Goal: Browse casually: Explore the website without a specific task or goal

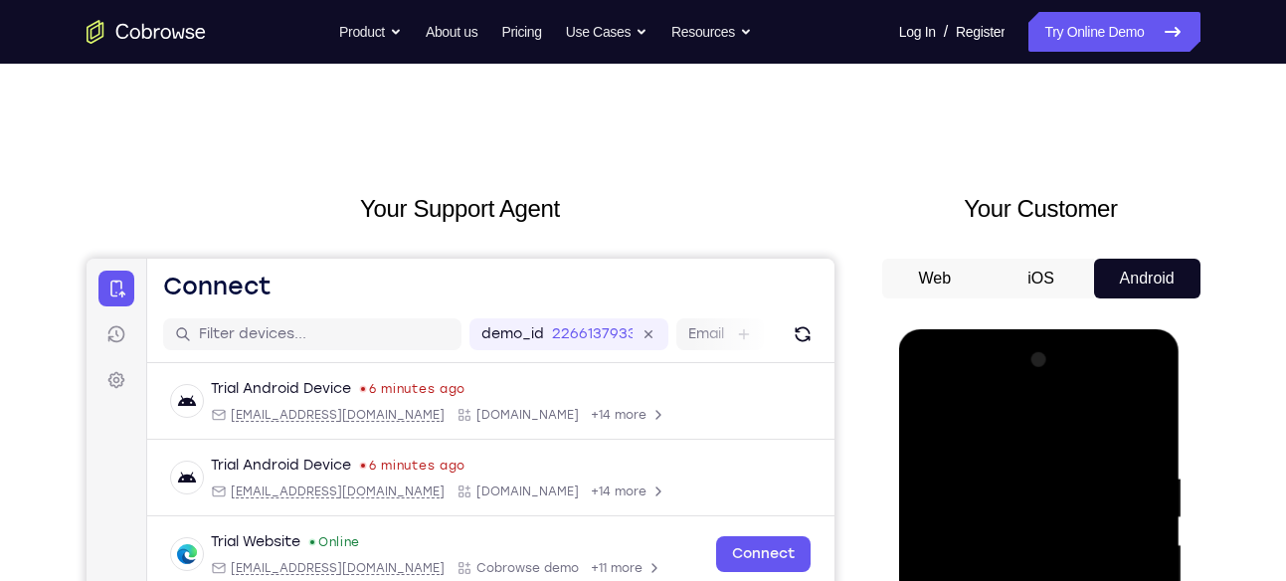
scroll to position [180, 0]
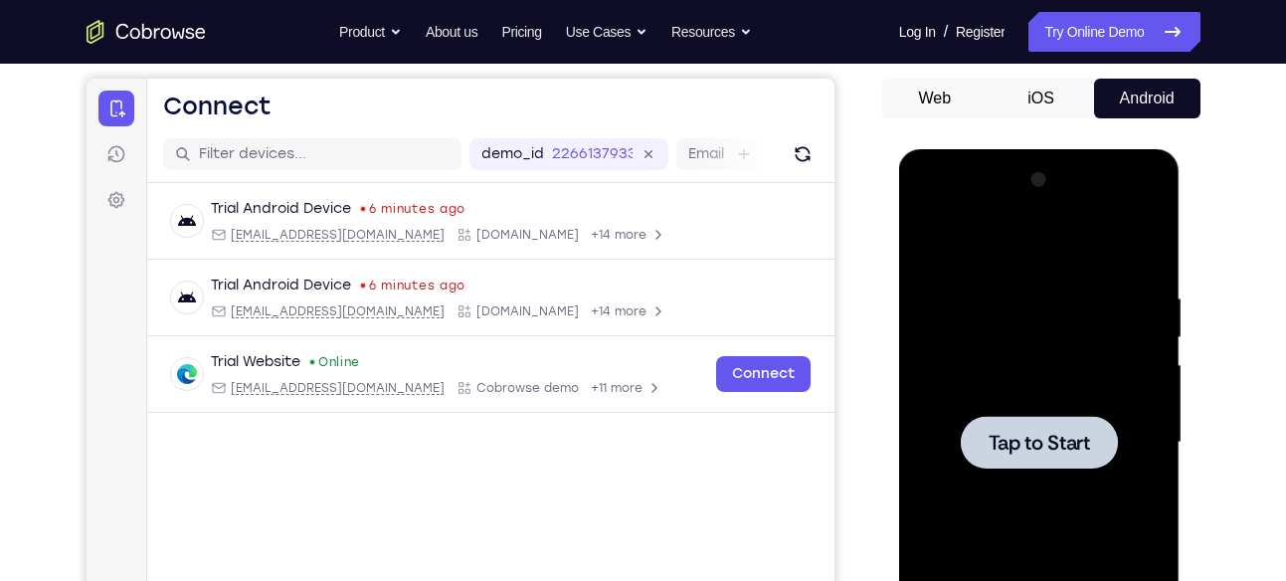
click at [1048, 440] on span "Tap to Start" at bounding box center [1038, 443] width 101 height 20
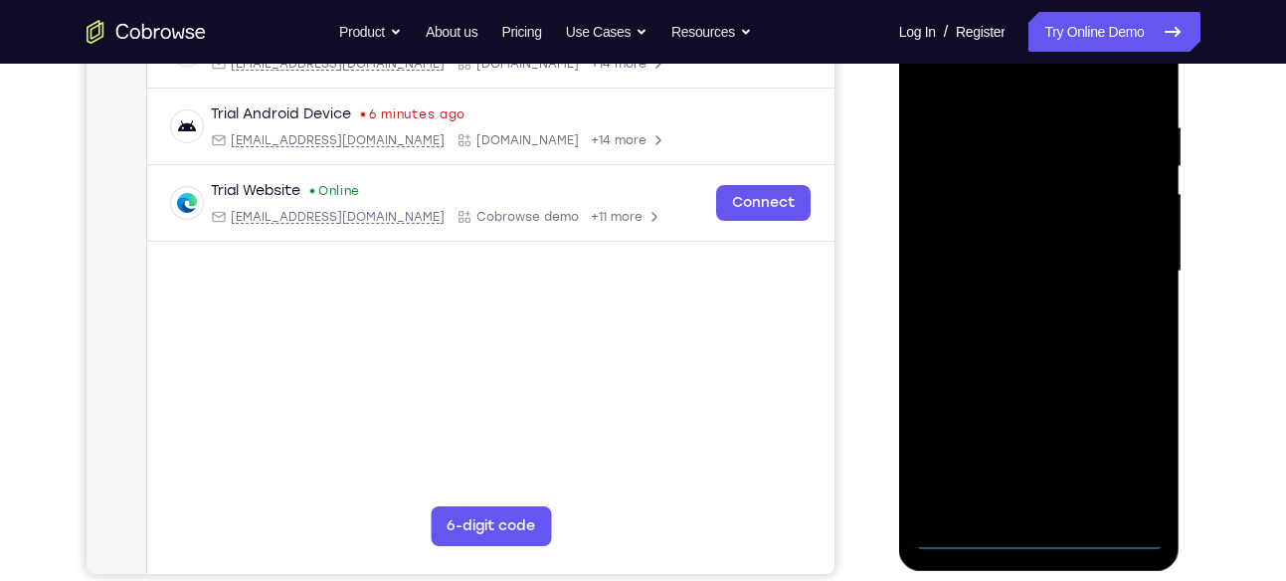
scroll to position [352, 0]
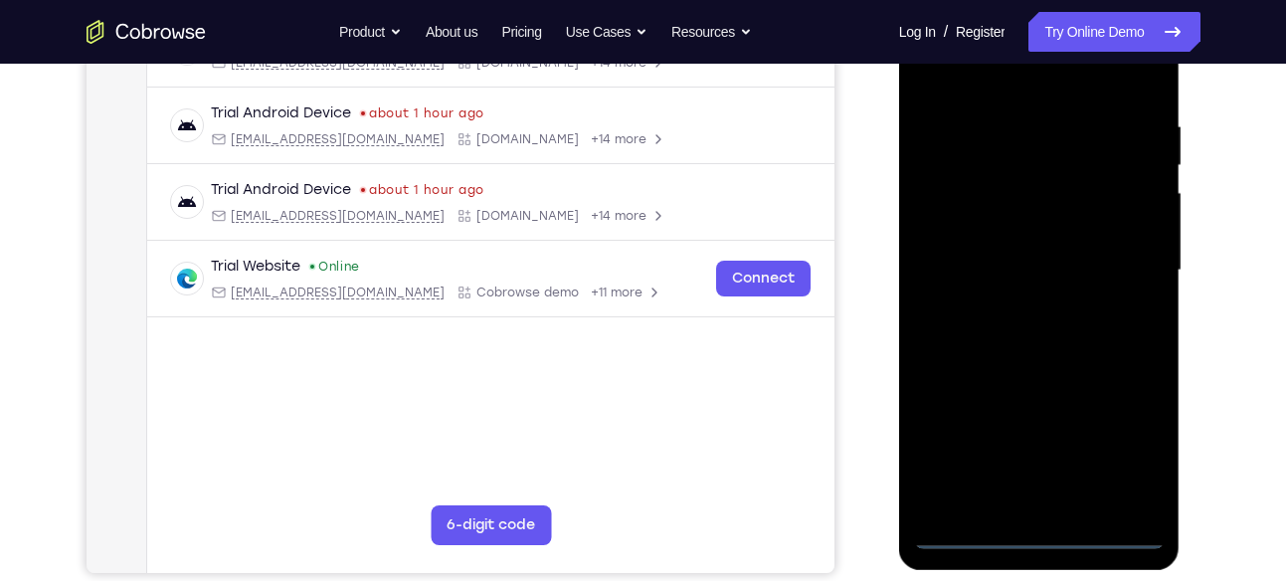
click at [1039, 534] on div at bounding box center [1039, 270] width 251 height 557
click at [1131, 442] on div at bounding box center [1039, 270] width 251 height 557
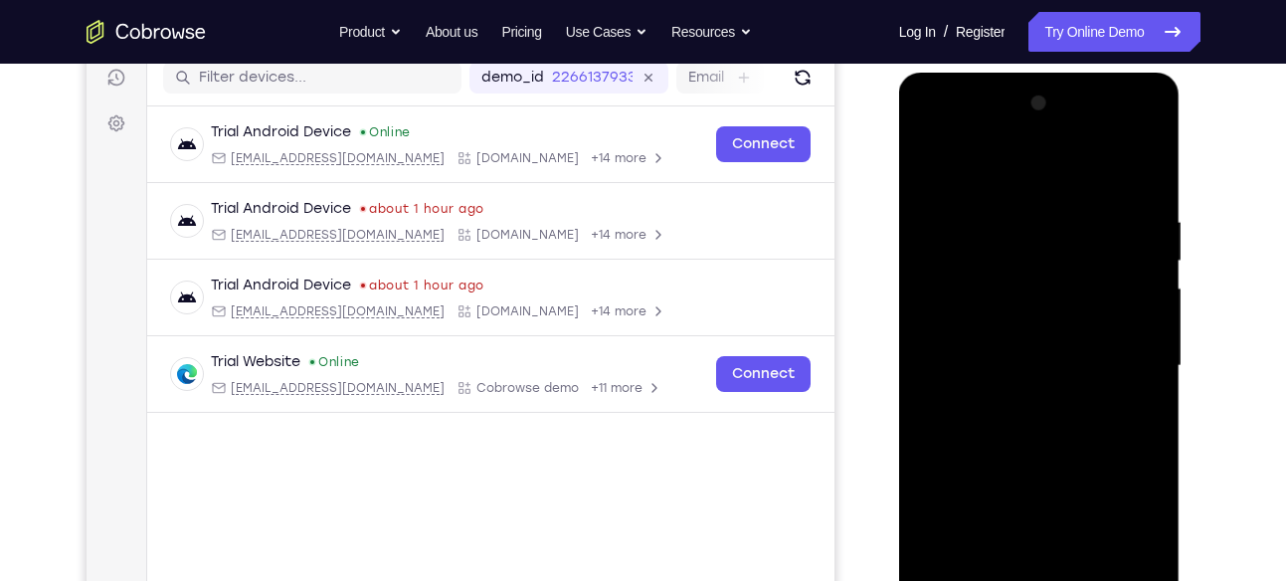
scroll to position [270, 0]
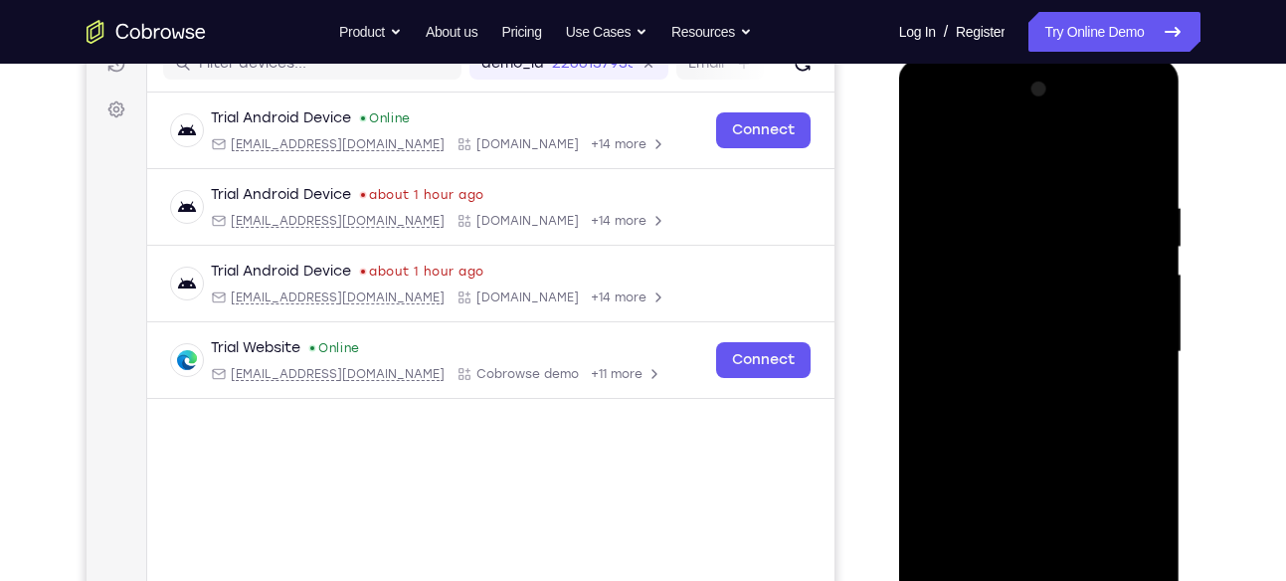
click at [934, 118] on div at bounding box center [1039, 352] width 251 height 557
click at [1127, 348] on div at bounding box center [1039, 352] width 251 height 557
click at [1018, 385] on div at bounding box center [1039, 352] width 251 height 557
click at [1041, 331] on div at bounding box center [1039, 352] width 251 height 557
click at [997, 307] on div at bounding box center [1039, 352] width 251 height 557
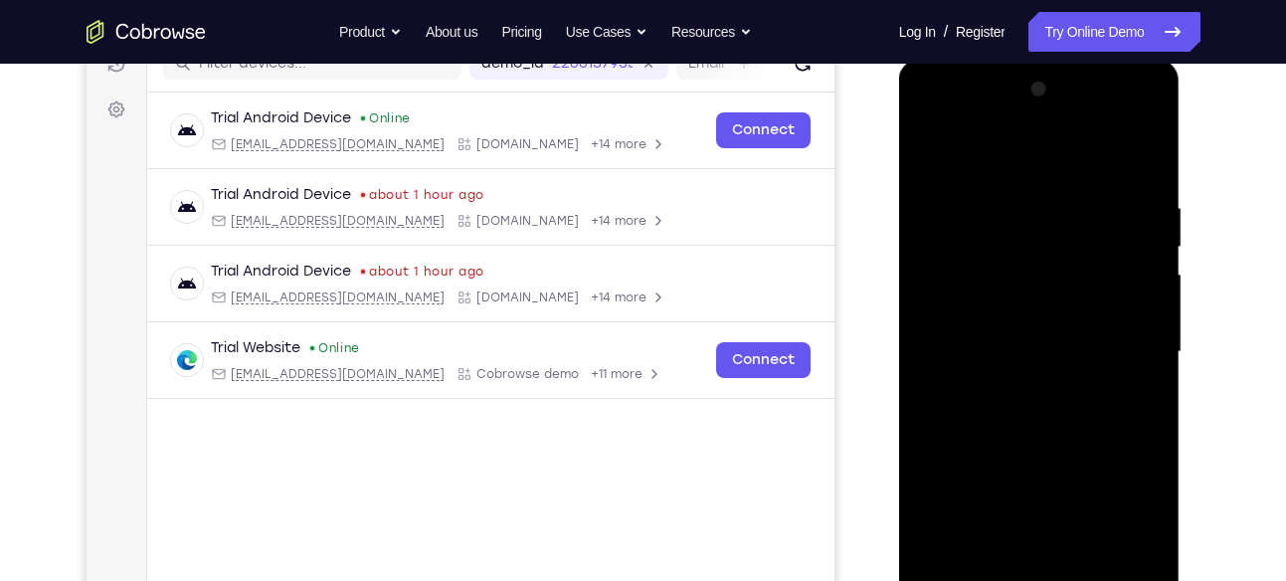
click at [1137, 311] on div at bounding box center [1039, 352] width 251 height 557
click at [961, 315] on div at bounding box center [1039, 352] width 251 height 557
click at [1010, 347] on div at bounding box center [1039, 352] width 251 height 557
click at [1041, 437] on div at bounding box center [1039, 352] width 251 height 557
click at [1074, 374] on div at bounding box center [1039, 352] width 251 height 557
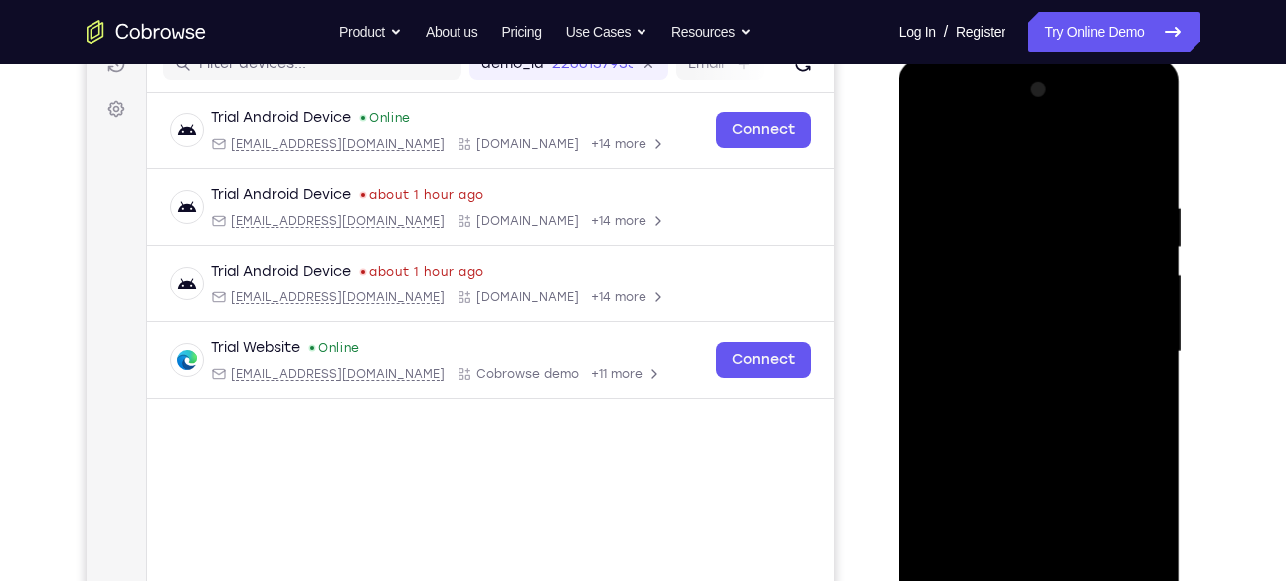
click at [1074, 374] on div at bounding box center [1039, 352] width 251 height 557
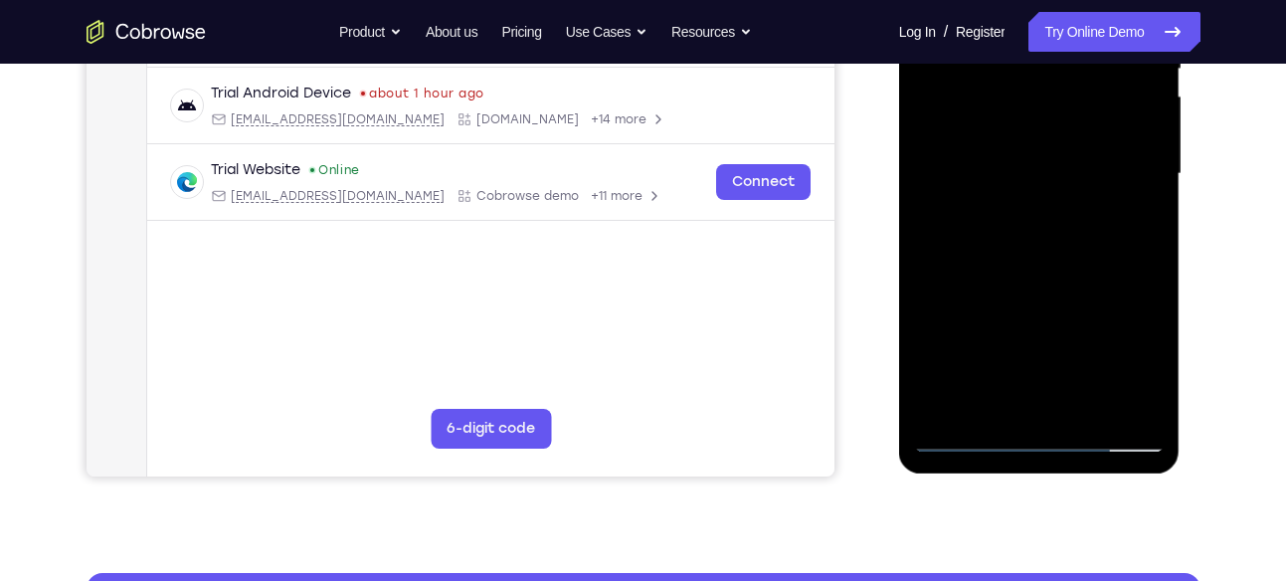
scroll to position [449, 0]
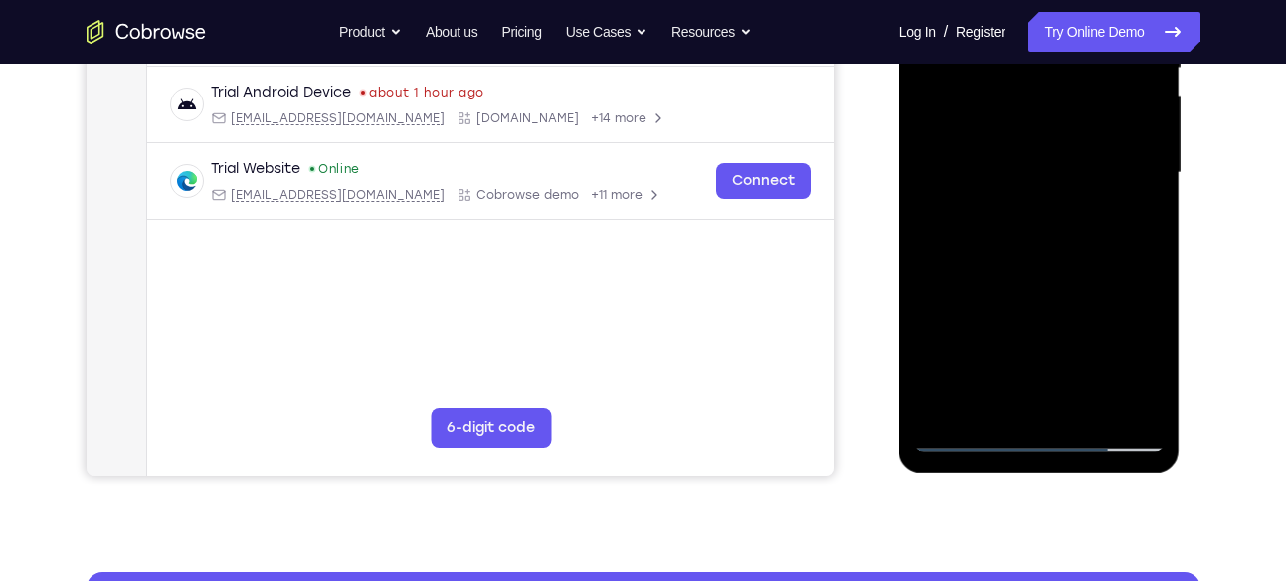
click at [1081, 404] on div at bounding box center [1039, 173] width 251 height 557
click at [1016, 283] on div at bounding box center [1039, 173] width 251 height 557
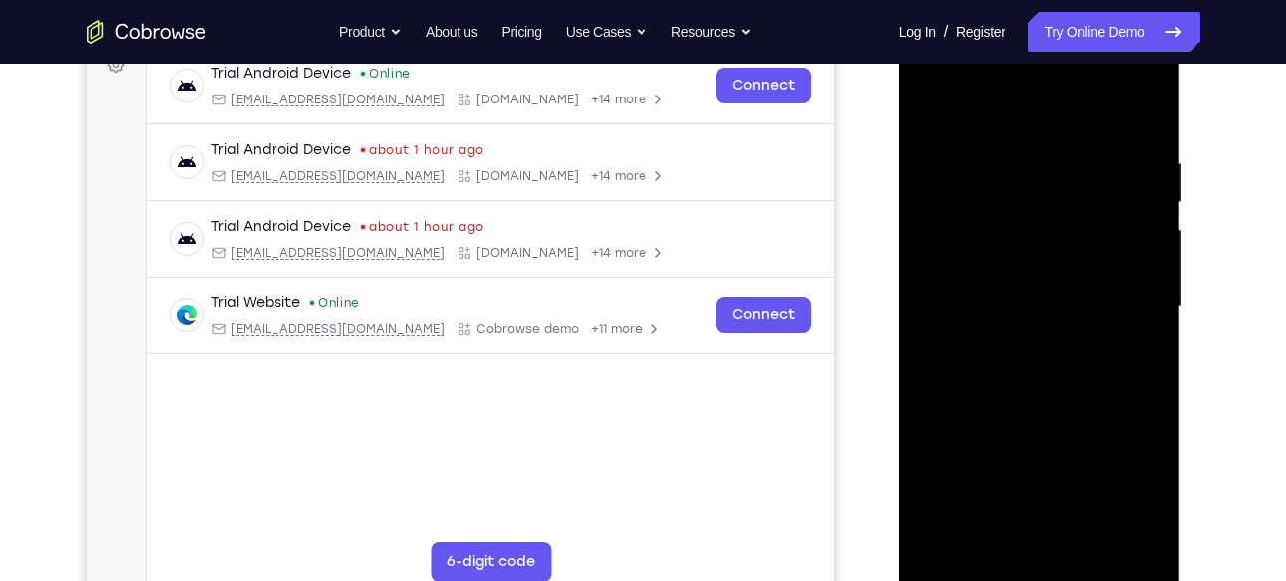
scroll to position [325, 0]
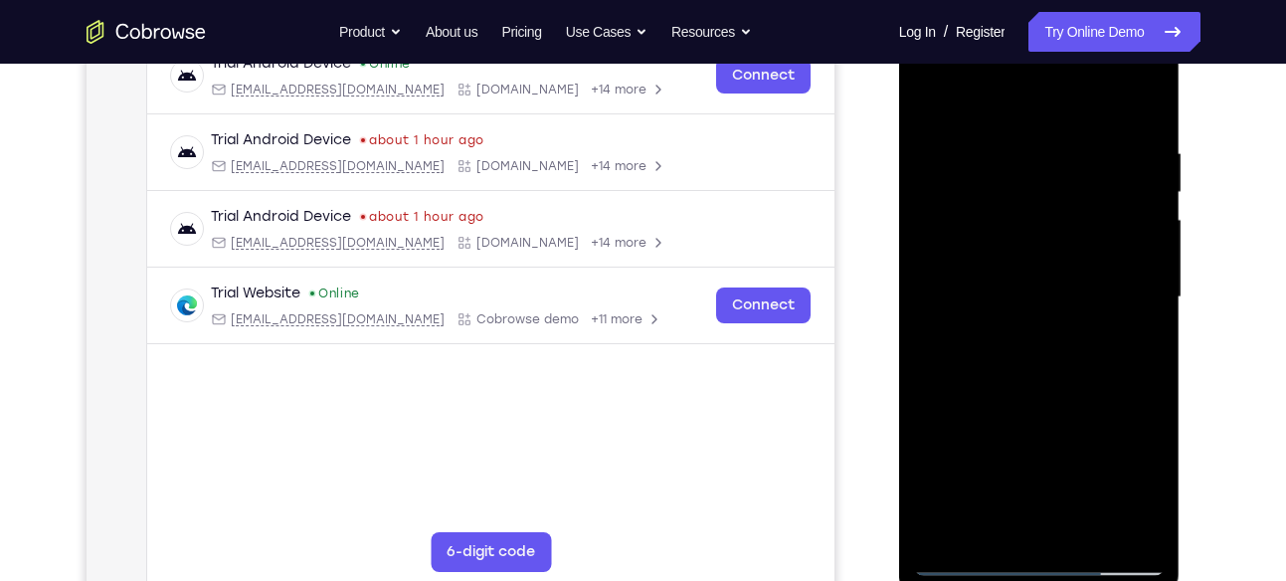
click at [969, 561] on div at bounding box center [1039, 297] width 251 height 557
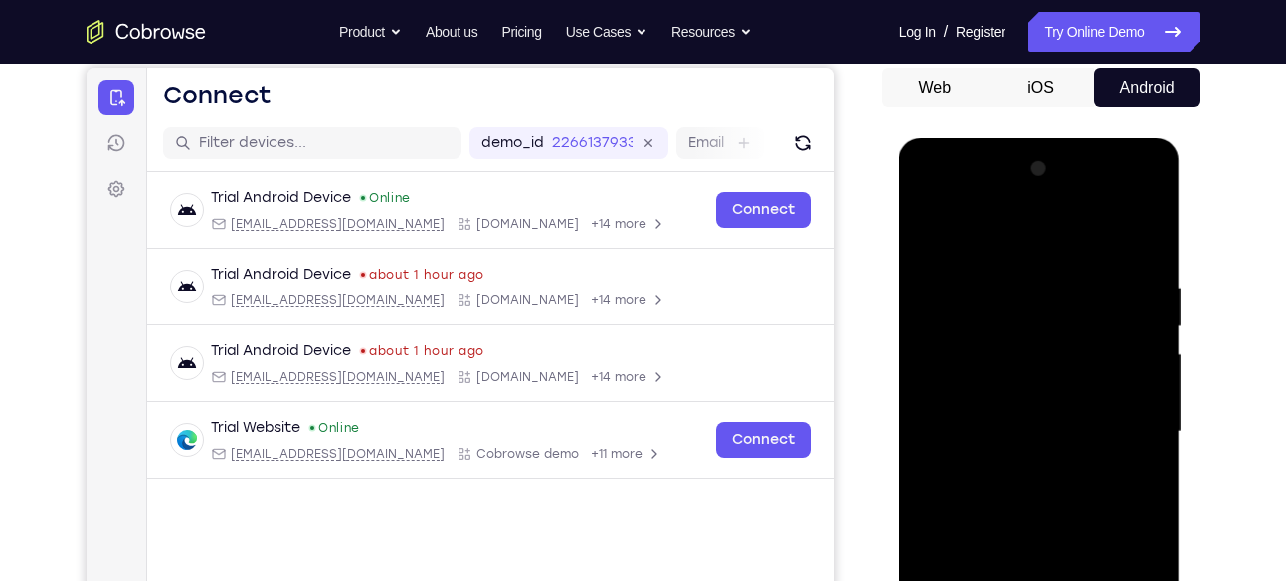
scroll to position [190, 0]
click at [1007, 279] on div at bounding box center [1039, 432] width 251 height 557
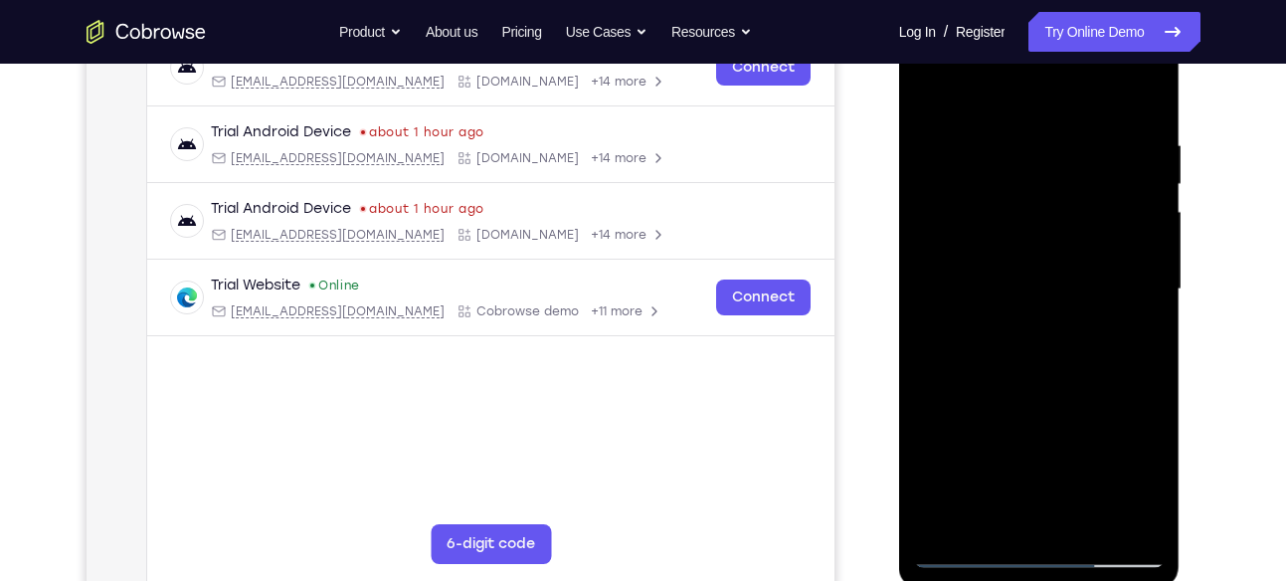
scroll to position [334, 0]
click at [1119, 512] on div at bounding box center [1039, 288] width 251 height 557
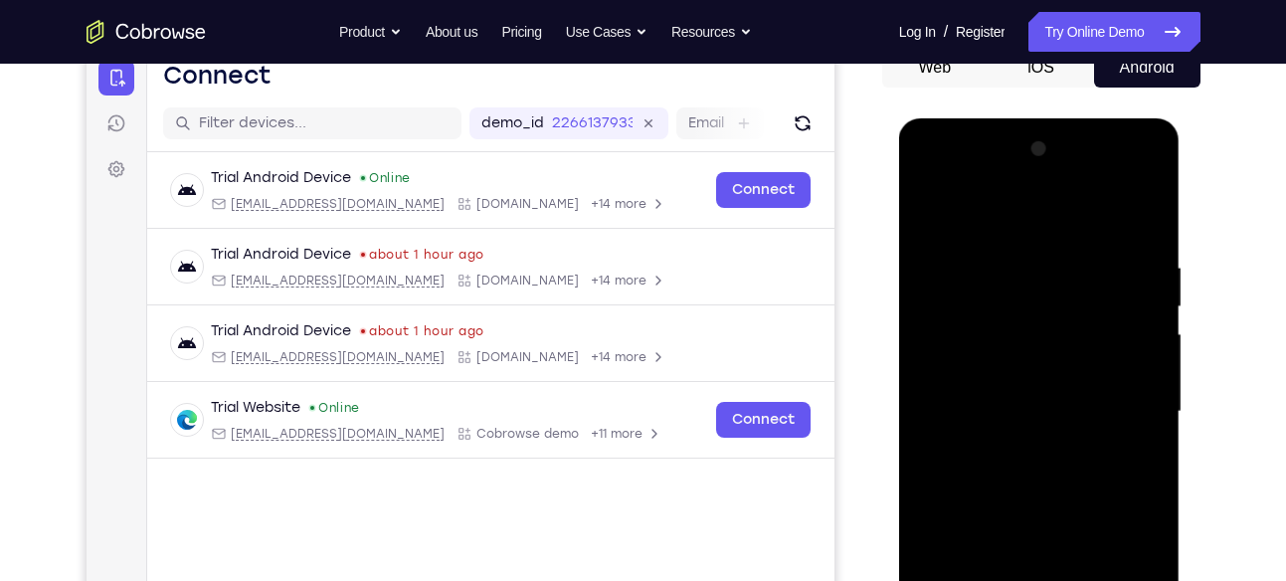
scroll to position [237, 0]
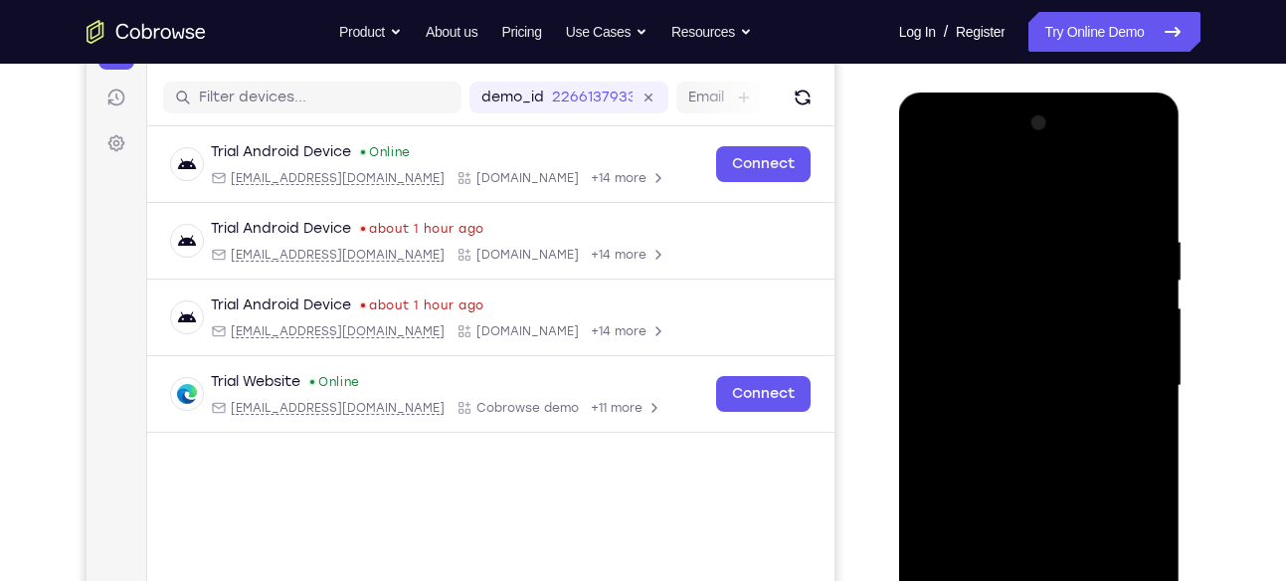
click at [1139, 452] on div at bounding box center [1039, 385] width 251 height 557
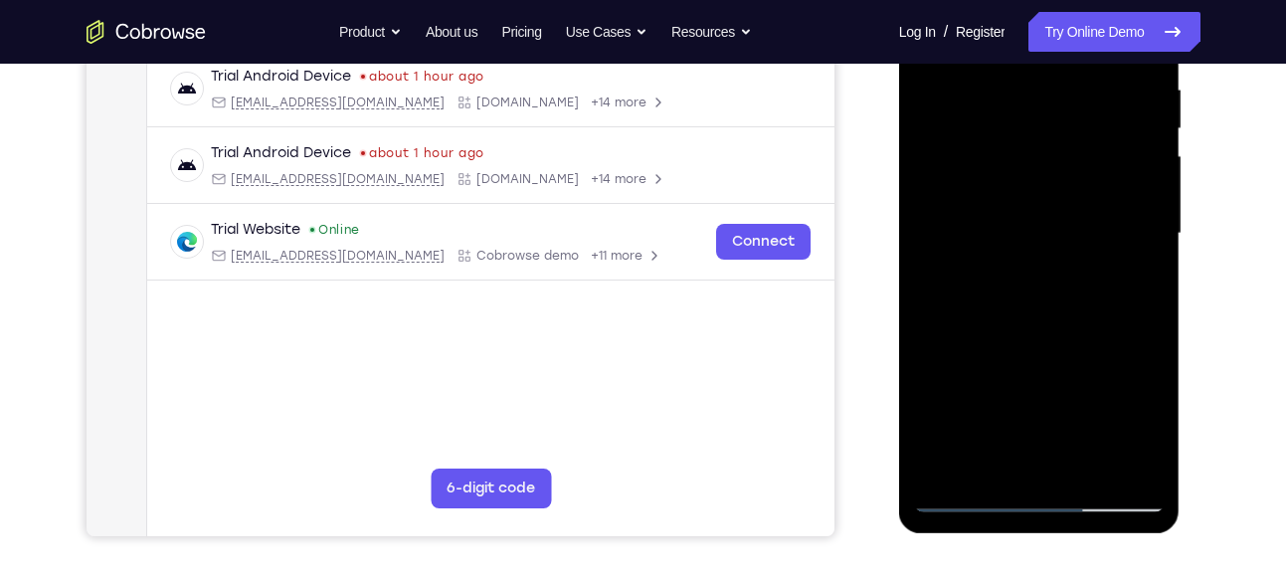
scroll to position [390, 0]
click at [1115, 464] on div at bounding box center [1039, 232] width 251 height 557
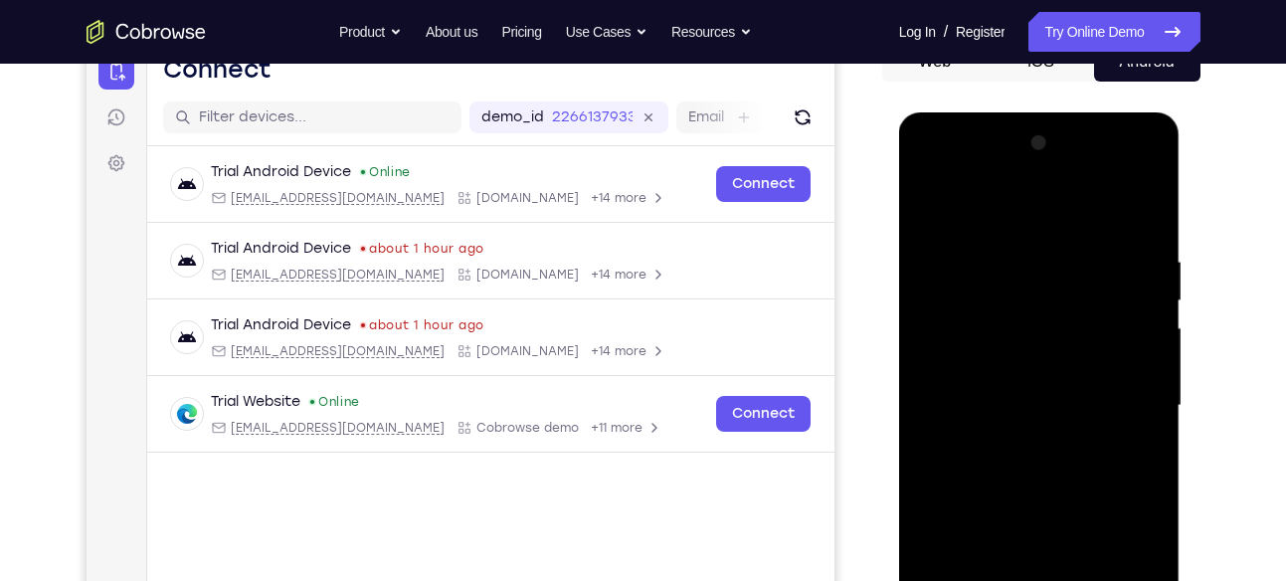
scroll to position [215, 0]
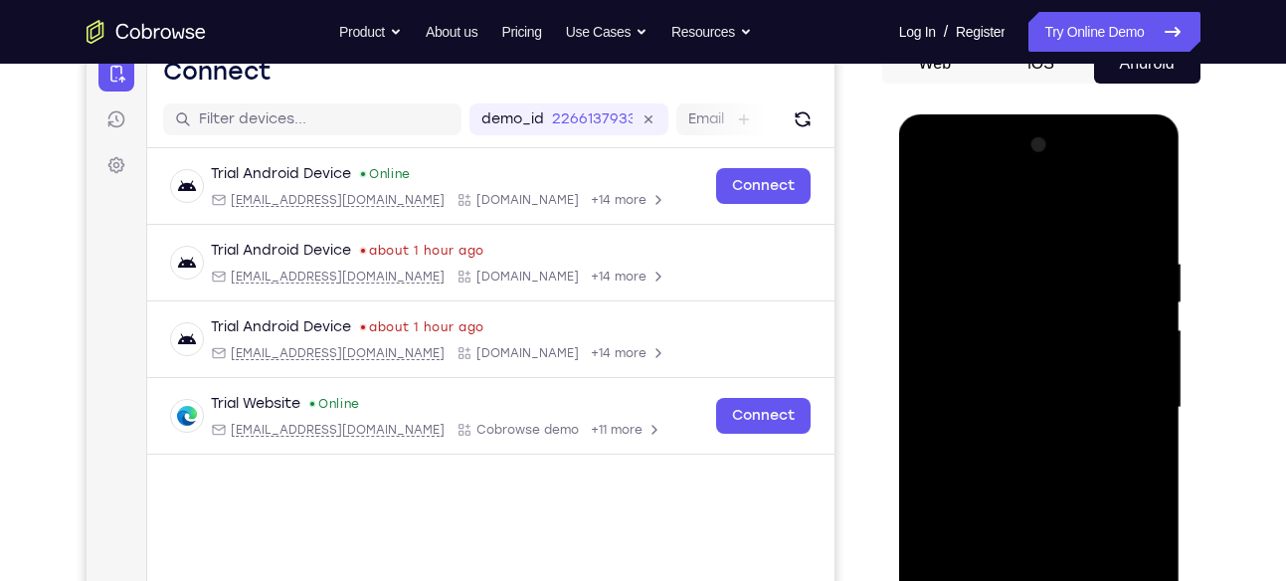
click at [944, 214] on div at bounding box center [1039, 407] width 251 height 557
click at [1020, 270] on div at bounding box center [1039, 407] width 251 height 557
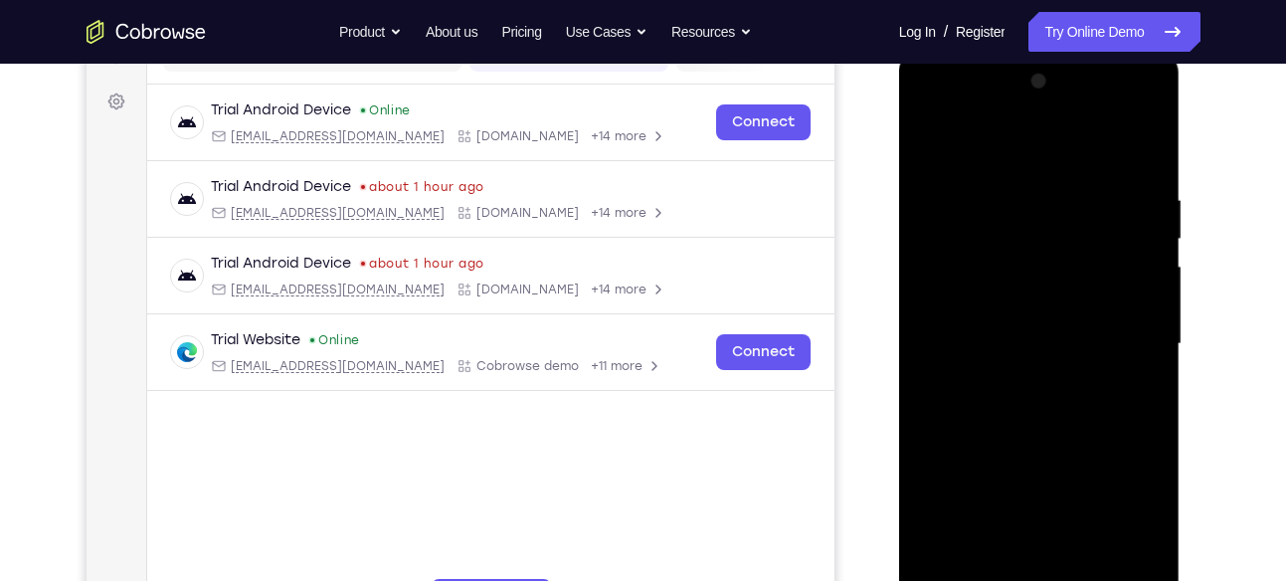
scroll to position [279, 0]
click at [963, 573] on div at bounding box center [1039, 343] width 251 height 557
click at [932, 140] on div at bounding box center [1039, 343] width 251 height 557
click at [1136, 275] on div at bounding box center [1039, 343] width 251 height 557
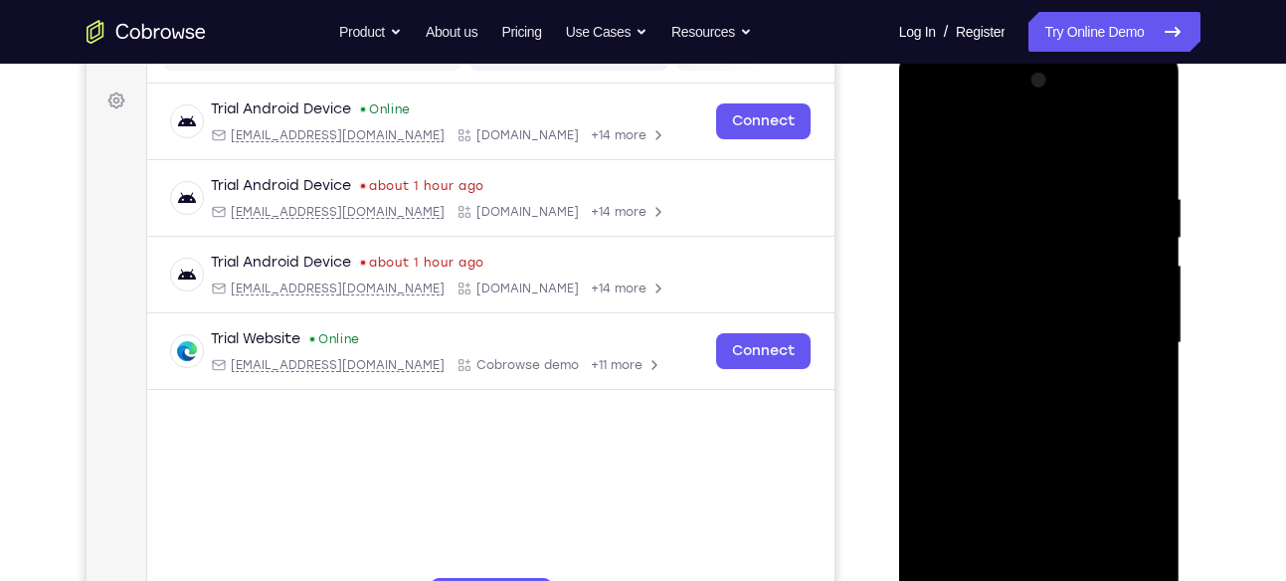
click at [938, 147] on div at bounding box center [1039, 343] width 251 height 557
click at [1008, 206] on div at bounding box center [1039, 343] width 251 height 557
click at [985, 272] on div at bounding box center [1039, 343] width 251 height 557
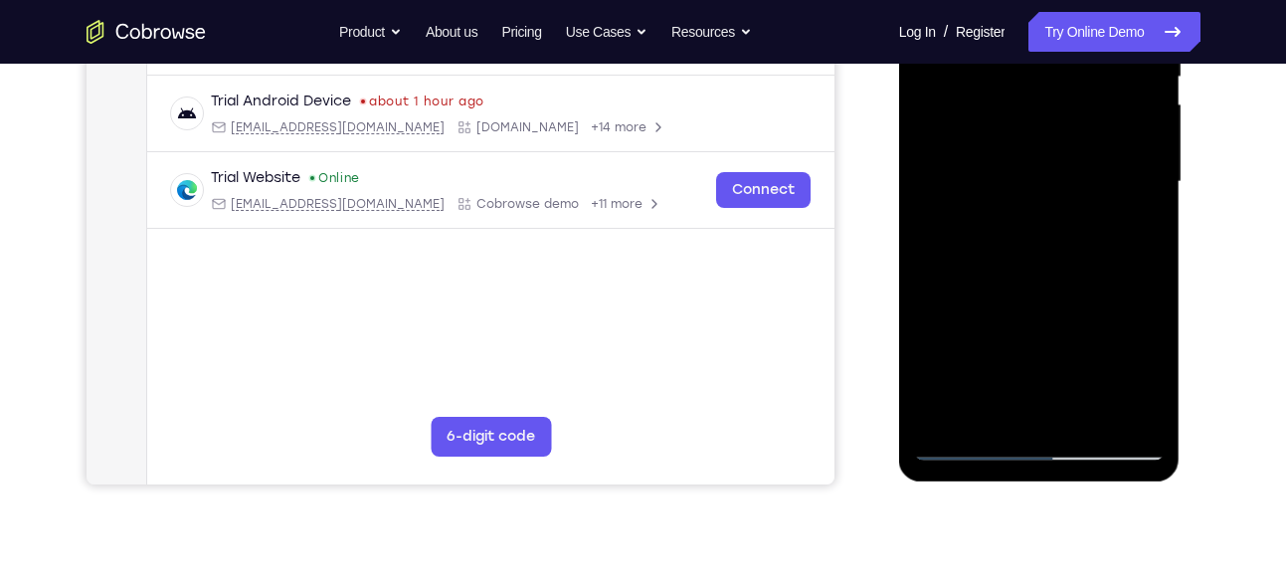
scroll to position [440, 0]
click at [946, 413] on div at bounding box center [1039, 183] width 251 height 557
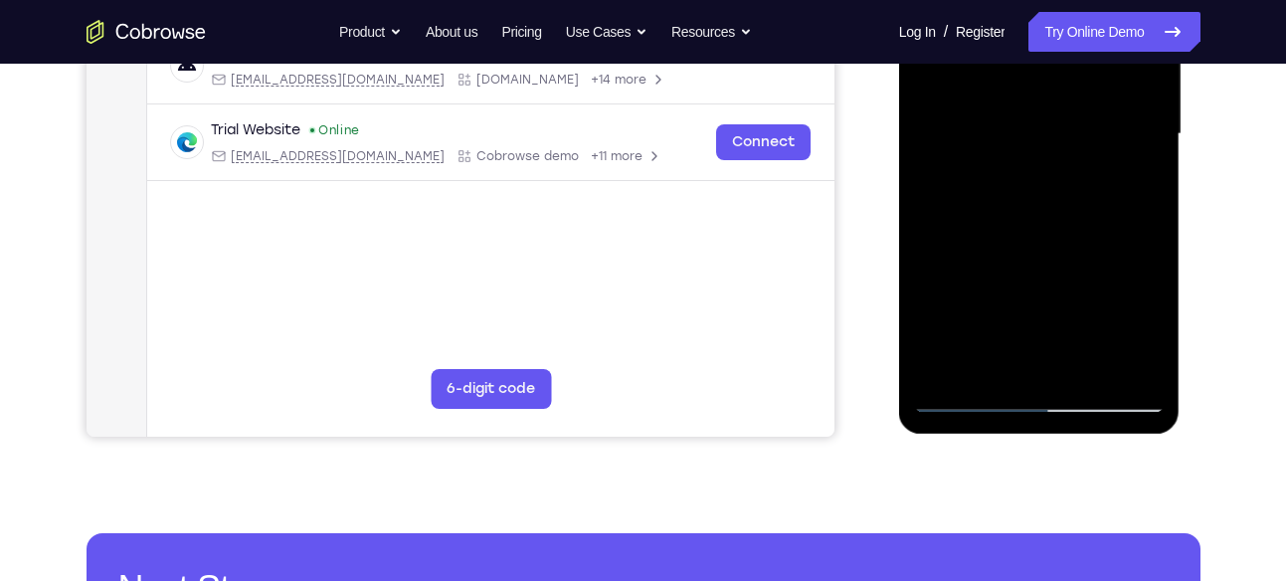
scroll to position [490, 0]
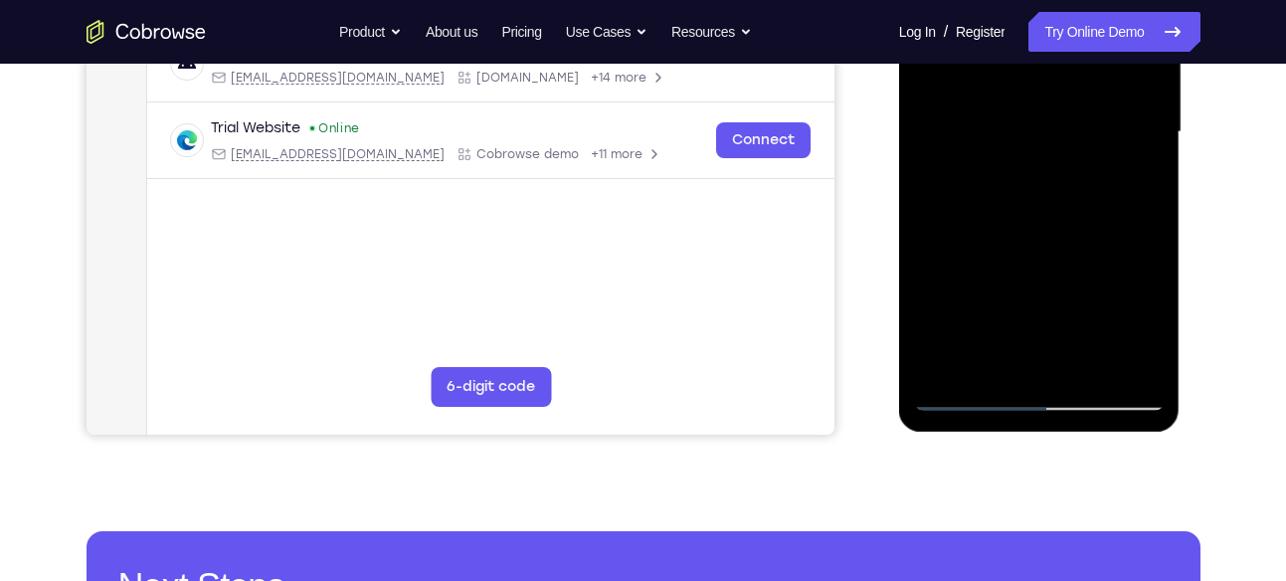
click at [1082, 363] on div at bounding box center [1039, 132] width 251 height 557
drag, startPoint x: 1082, startPoint y: 302, endPoint x: 1053, endPoint y: 166, distance: 139.3
click at [1053, 166] on div at bounding box center [1039, 132] width 251 height 557
drag, startPoint x: 1053, startPoint y: 166, endPoint x: 1097, endPoint y: 332, distance: 171.7
click at [1097, 332] on div at bounding box center [1039, 132] width 251 height 557
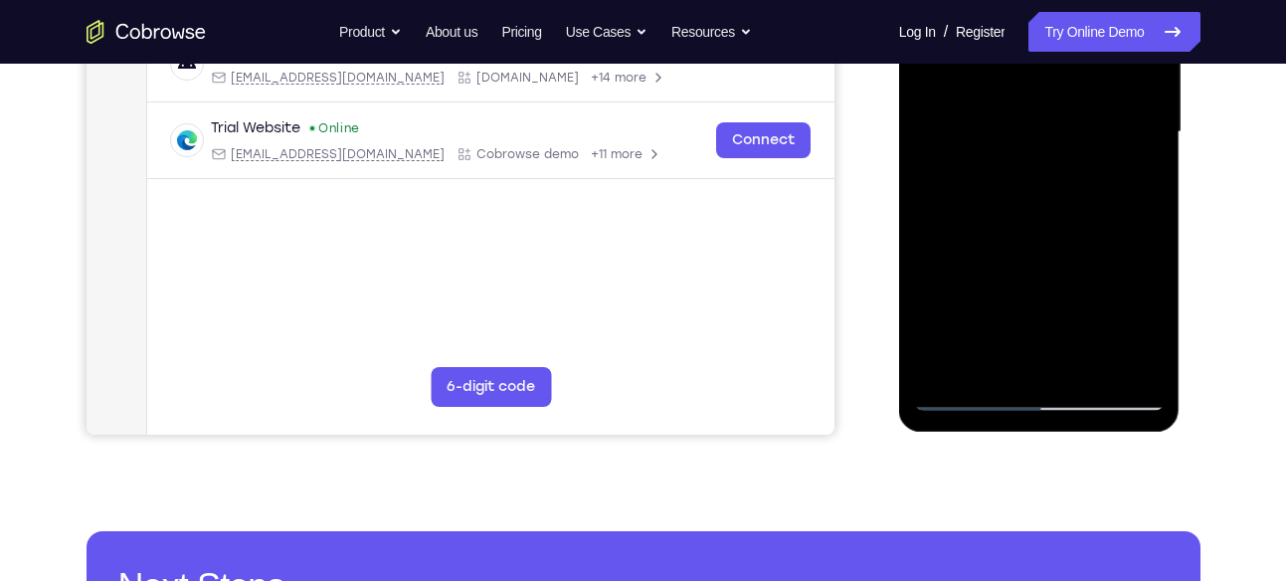
drag, startPoint x: 1069, startPoint y: 227, endPoint x: 1071, endPoint y: 386, distance: 159.1
click at [1071, 386] on div at bounding box center [1039, 132] width 251 height 557
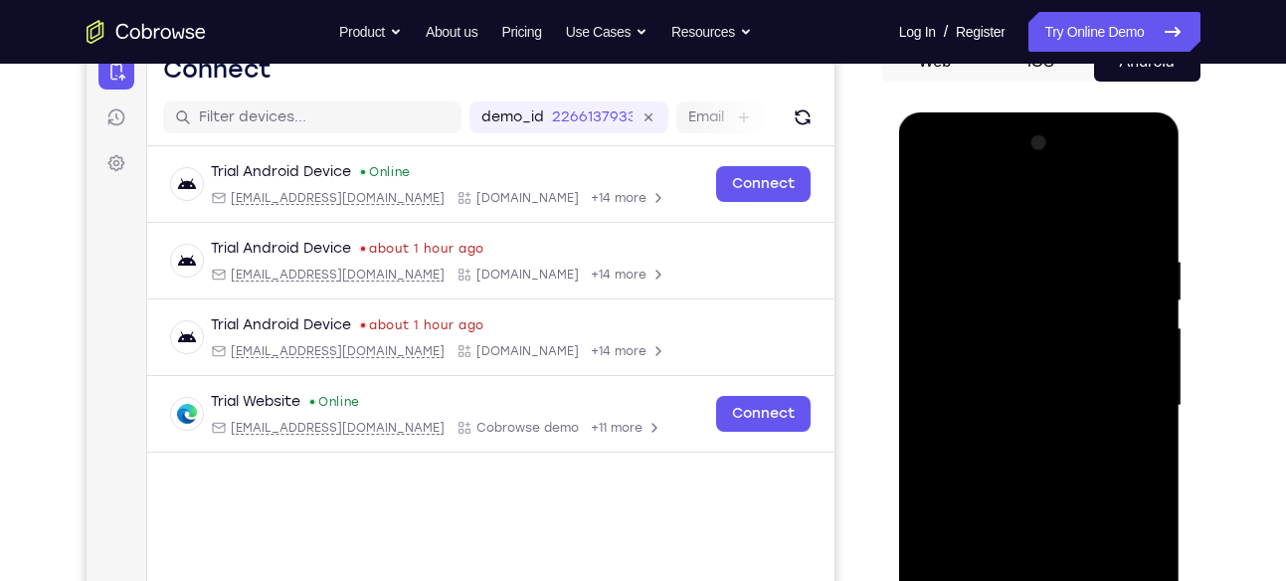
scroll to position [218, 0]
click at [930, 199] on div at bounding box center [1039, 404] width 251 height 557
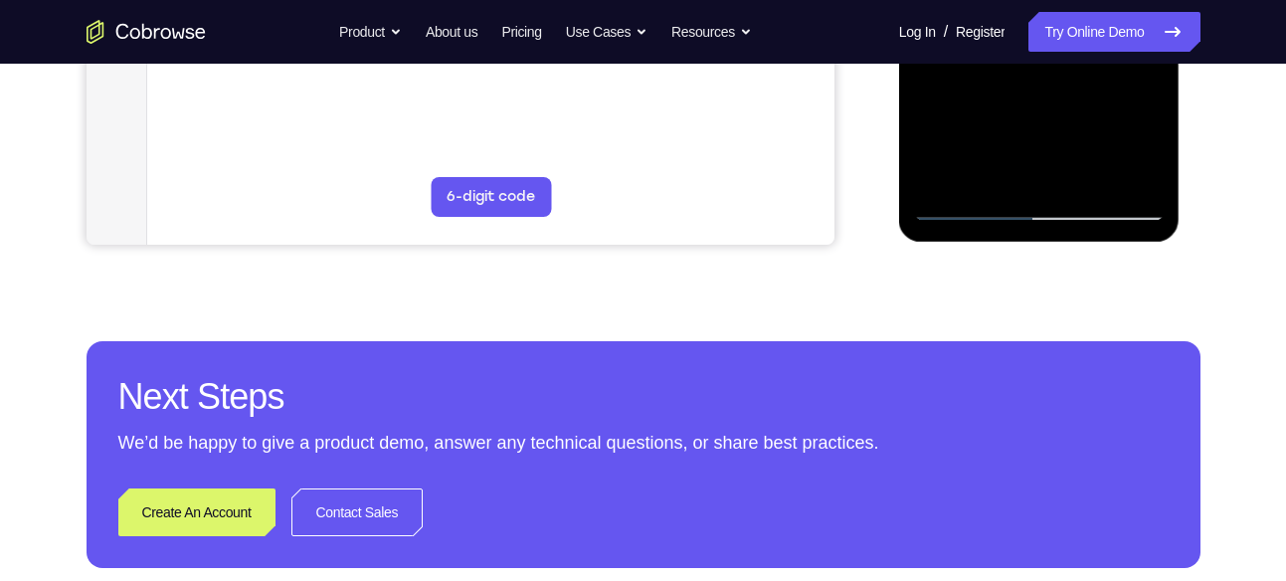
scroll to position [344, 0]
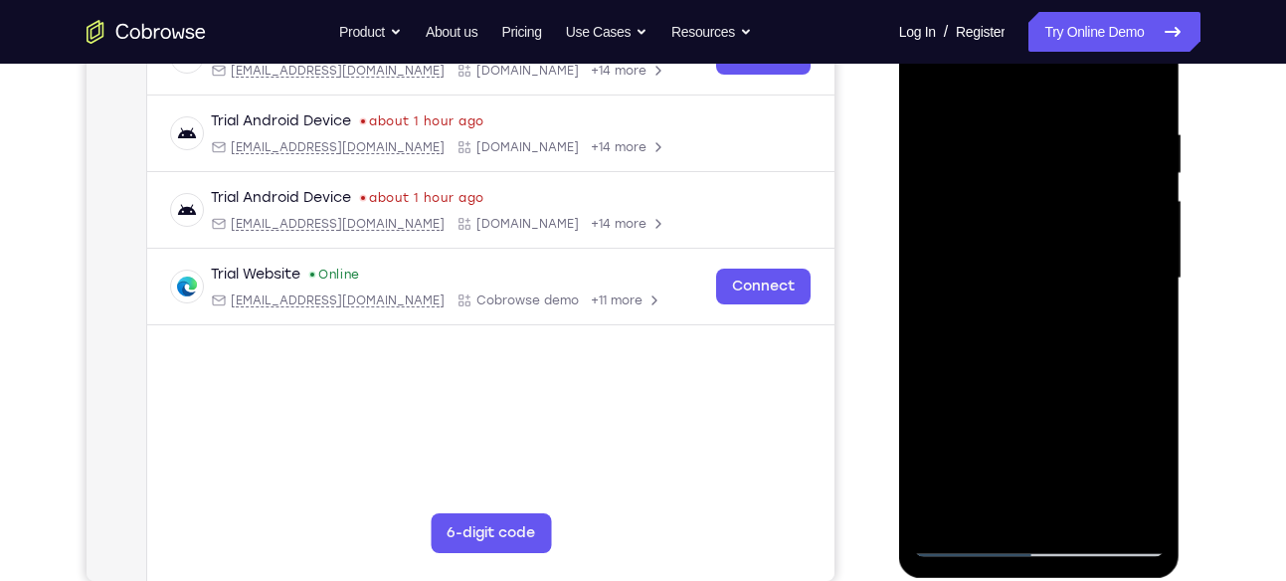
drag, startPoint x: 1034, startPoint y: 412, endPoint x: 1041, endPoint y: 106, distance: 305.4
click at [1041, 106] on div at bounding box center [1039, 278] width 251 height 557
drag, startPoint x: 1046, startPoint y: 384, endPoint x: 1037, endPoint y: 201, distance: 183.2
click at [1037, 201] on div at bounding box center [1039, 278] width 251 height 557
drag, startPoint x: 1041, startPoint y: 369, endPoint x: 1042, endPoint y: 163, distance: 205.8
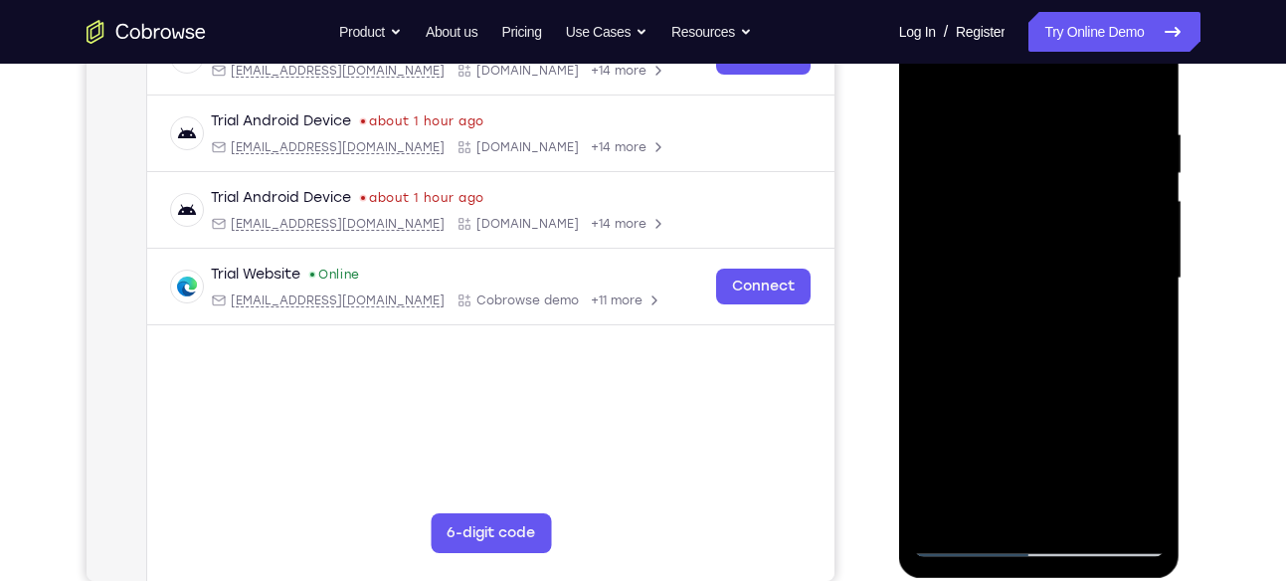
click at [1042, 163] on div at bounding box center [1039, 278] width 251 height 557
drag, startPoint x: 1072, startPoint y: 342, endPoint x: 1082, endPoint y: 56, distance: 286.6
click at [1082, 56] on div at bounding box center [1039, 278] width 251 height 557
drag, startPoint x: 1075, startPoint y: 393, endPoint x: 1073, endPoint y: 228, distance: 165.1
click at [1073, 228] on div at bounding box center [1039, 278] width 251 height 557
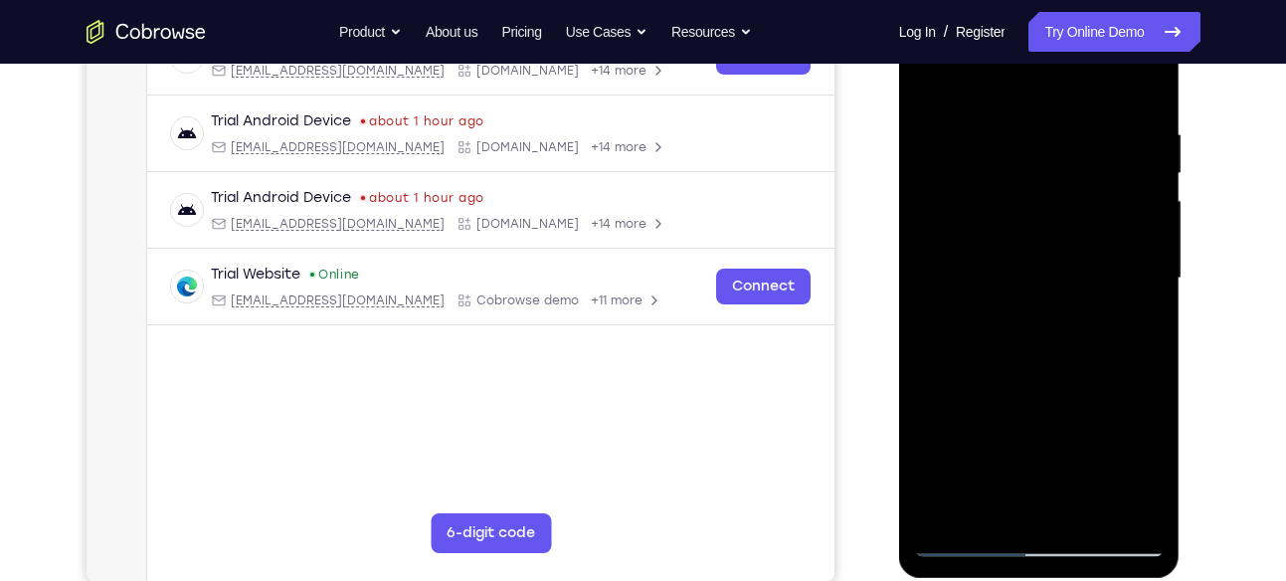
click at [944, 511] on div at bounding box center [1039, 278] width 251 height 557
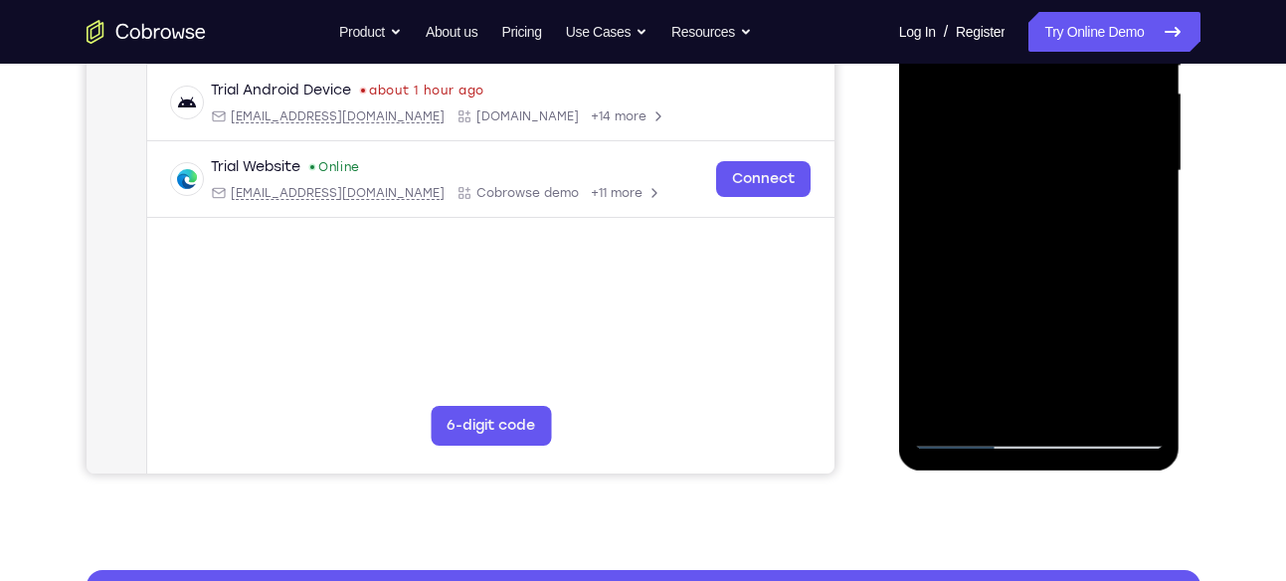
scroll to position [452, 0]
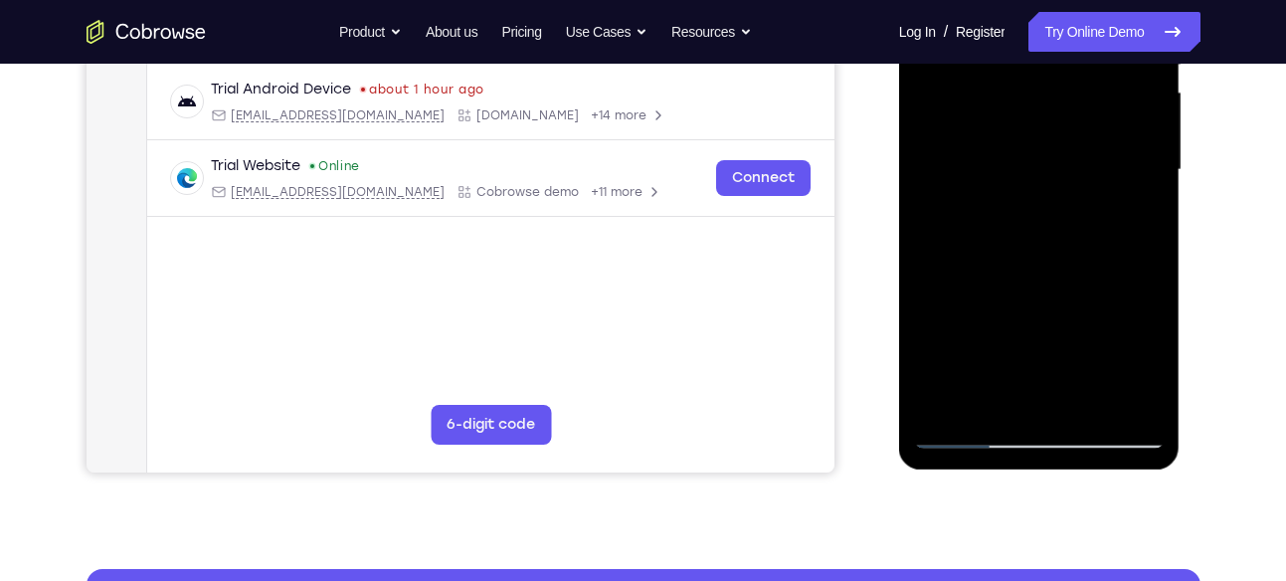
click at [941, 399] on div at bounding box center [1039, 170] width 251 height 557
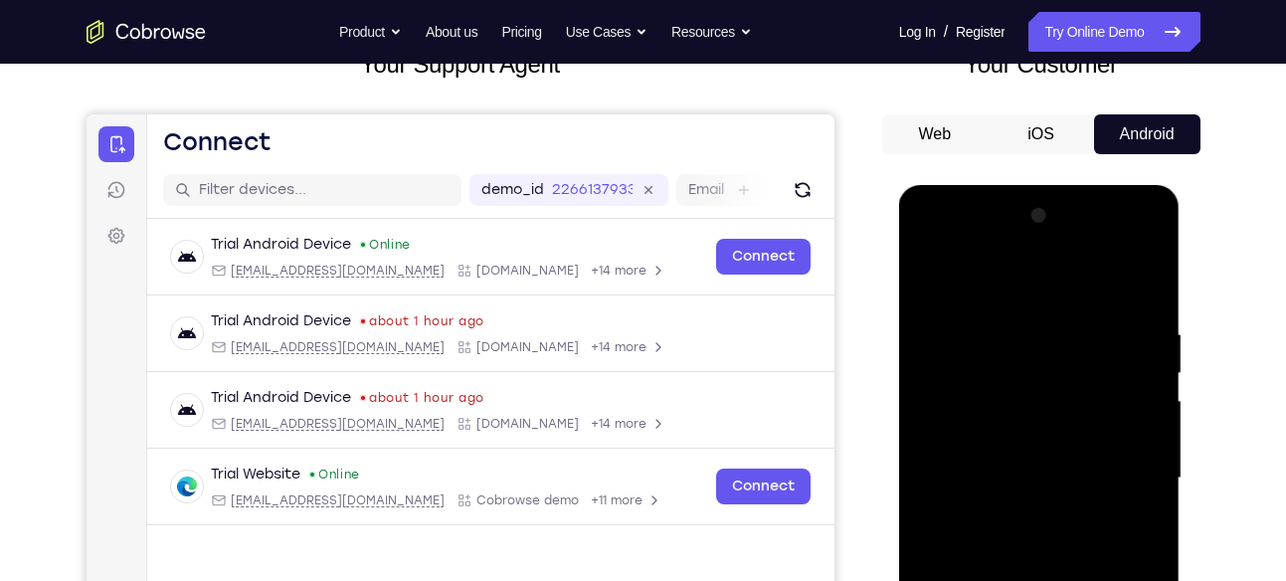
scroll to position [142, 0]
